Goal: Check status: Check status

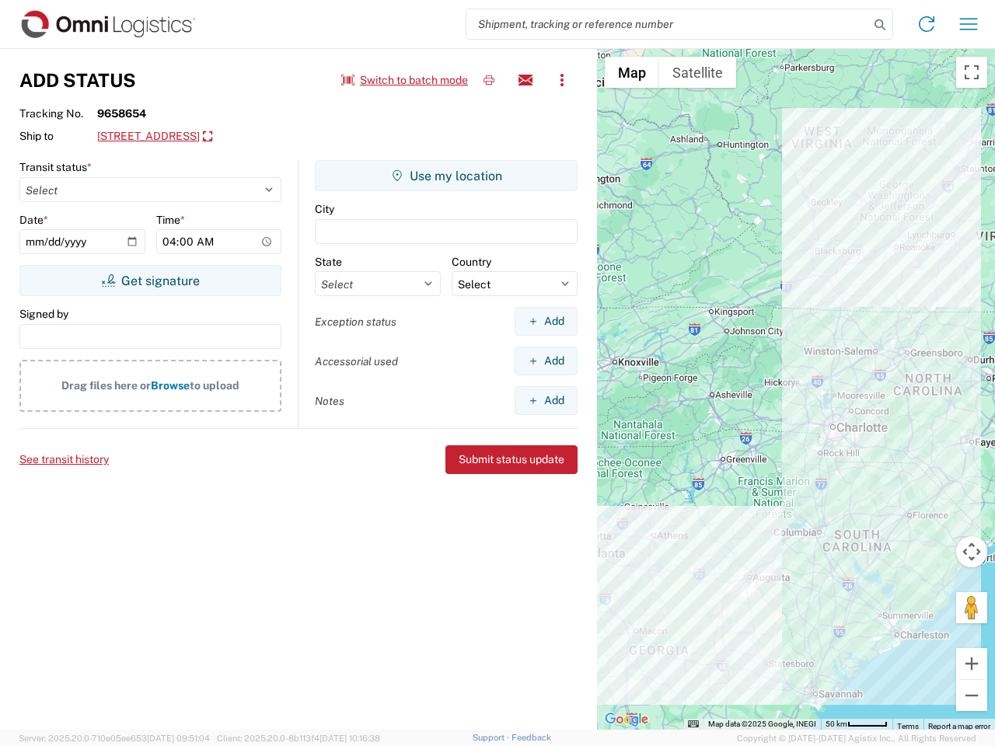
click at [668, 24] on input "search" at bounding box center [667, 24] width 403 height 30
click at [880, 25] on icon at bounding box center [880, 25] width 22 height 22
click at [927, 24] on icon at bounding box center [926, 24] width 25 height 25
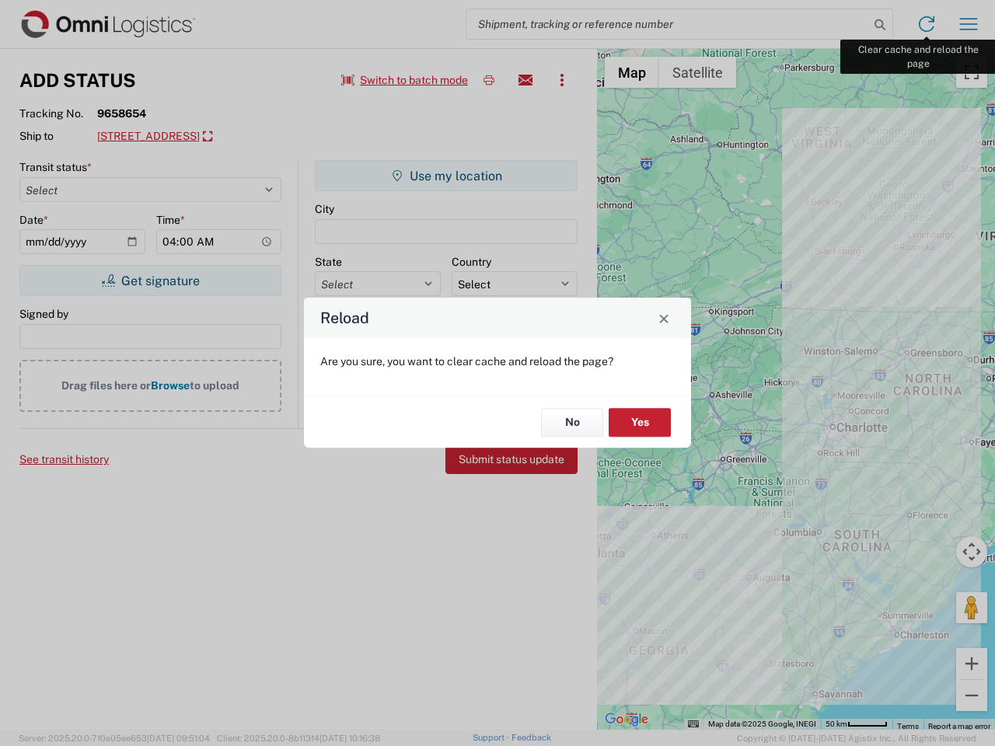
click at [969, 24] on div "Reload Are you sure, you want to clear cache and reload the page? No Yes" at bounding box center [497, 373] width 995 height 746
click at [405, 80] on div "Reload Are you sure, you want to clear cache and reload the page? No Yes" at bounding box center [497, 373] width 995 height 746
click at [489, 80] on div "Reload Are you sure, you want to clear cache and reload the page? No Yes" at bounding box center [497, 373] width 995 height 746
click at [525, 80] on div "Reload Are you sure, you want to clear cache and reload the page? No Yes" at bounding box center [497, 373] width 995 height 746
click at [562, 80] on div "Reload Are you sure, you want to clear cache and reload the page? No Yes" at bounding box center [497, 373] width 995 height 746
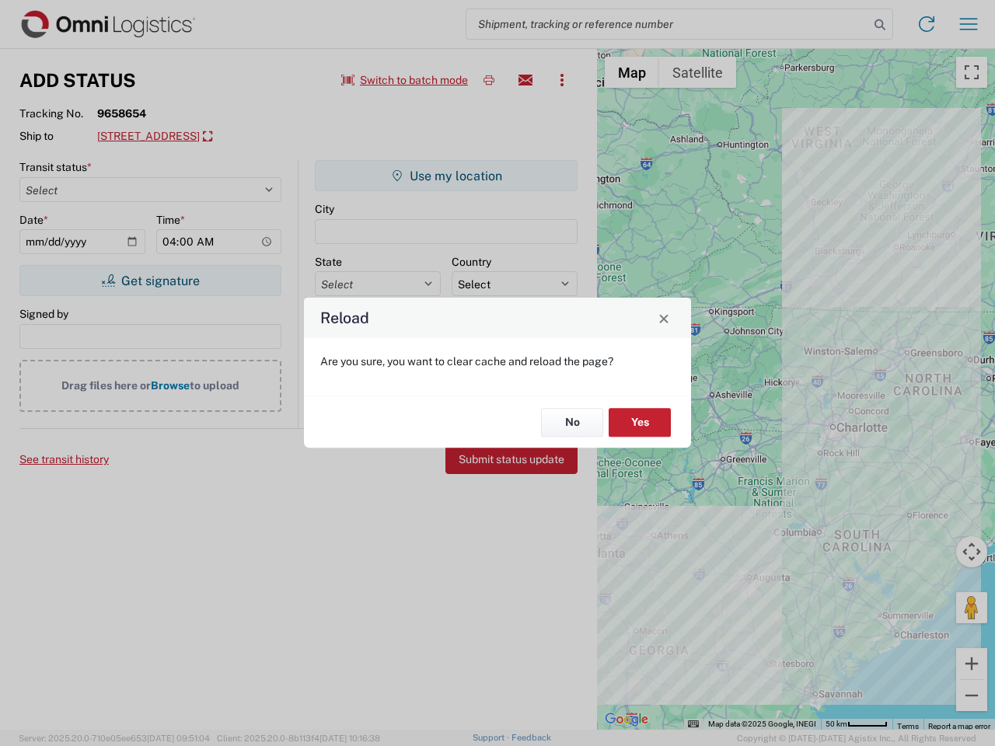
click at [213, 137] on div "Reload Are you sure, you want to clear cache and reload the page? No Yes" at bounding box center [497, 373] width 995 height 746
click at [150, 281] on div "Reload Are you sure, you want to clear cache and reload the page? No Yes" at bounding box center [497, 373] width 995 height 746
